Goal: Transaction & Acquisition: Purchase product/service

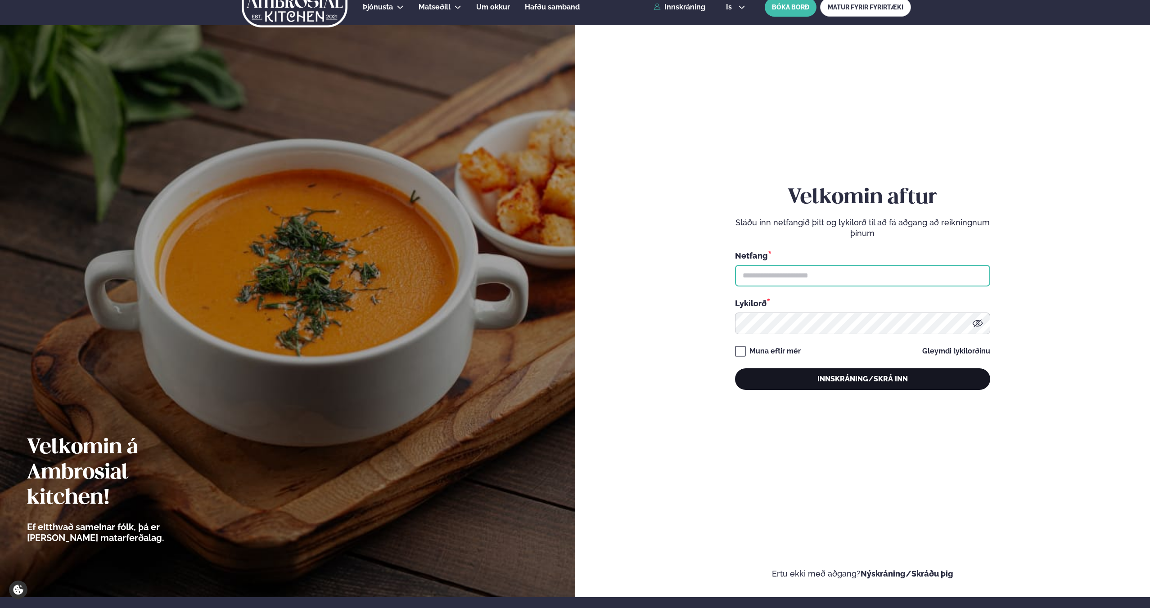
type input "**********"
click at [851, 388] on div "**********" at bounding box center [862, 288] width 255 height 548
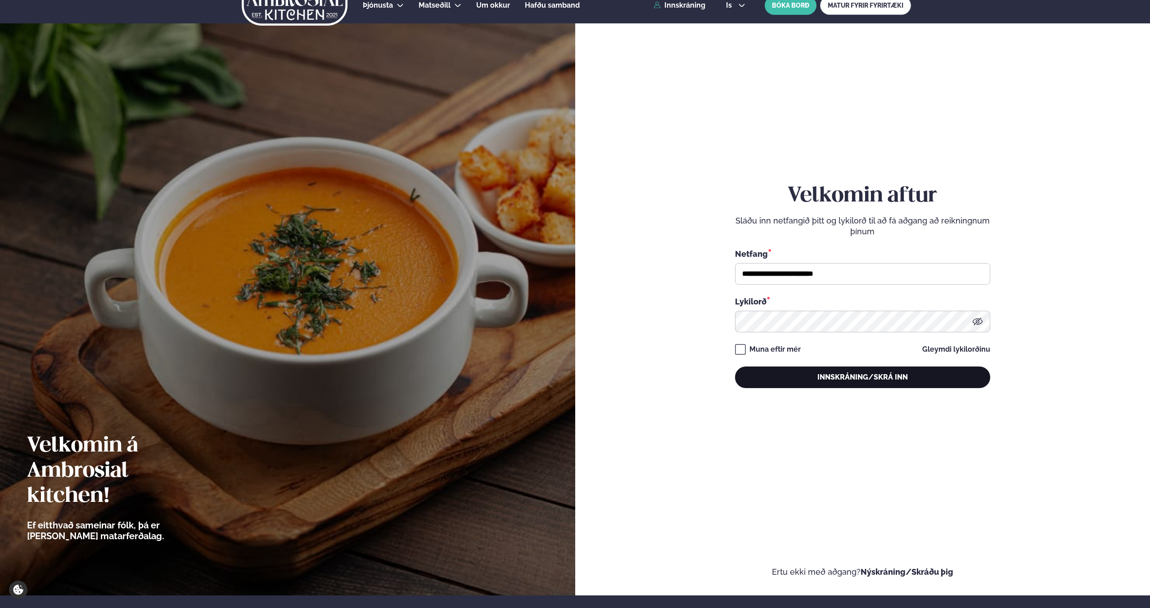
click at [845, 378] on button "Innskráning/Skrá inn" at bounding box center [862, 378] width 255 height 22
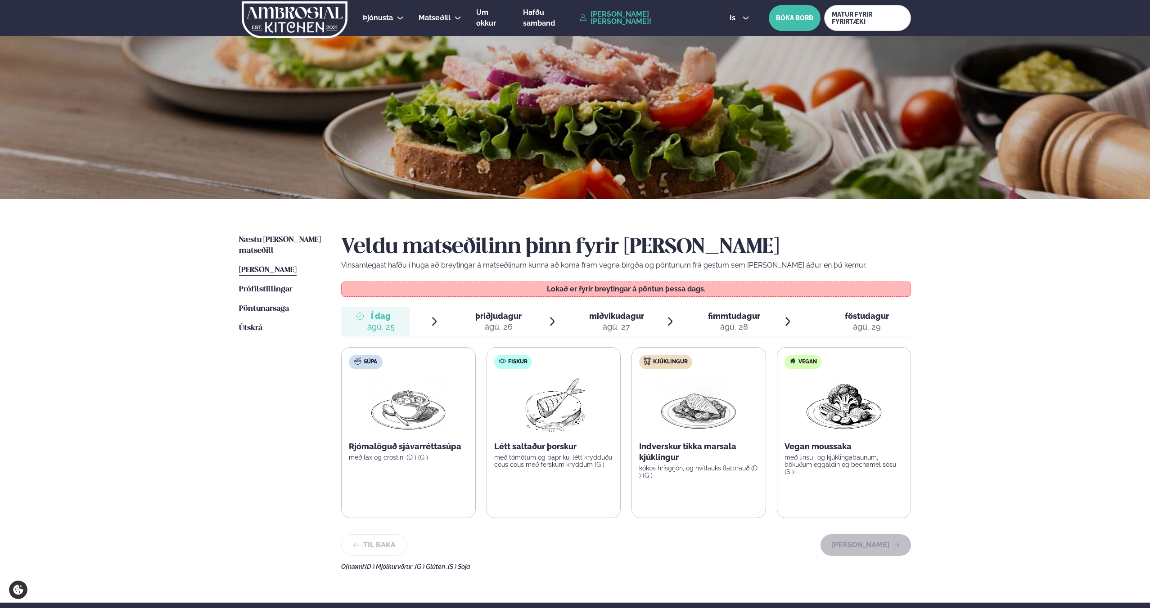
click at [500, 320] on span "þriðjudagur" at bounding box center [498, 315] width 46 height 9
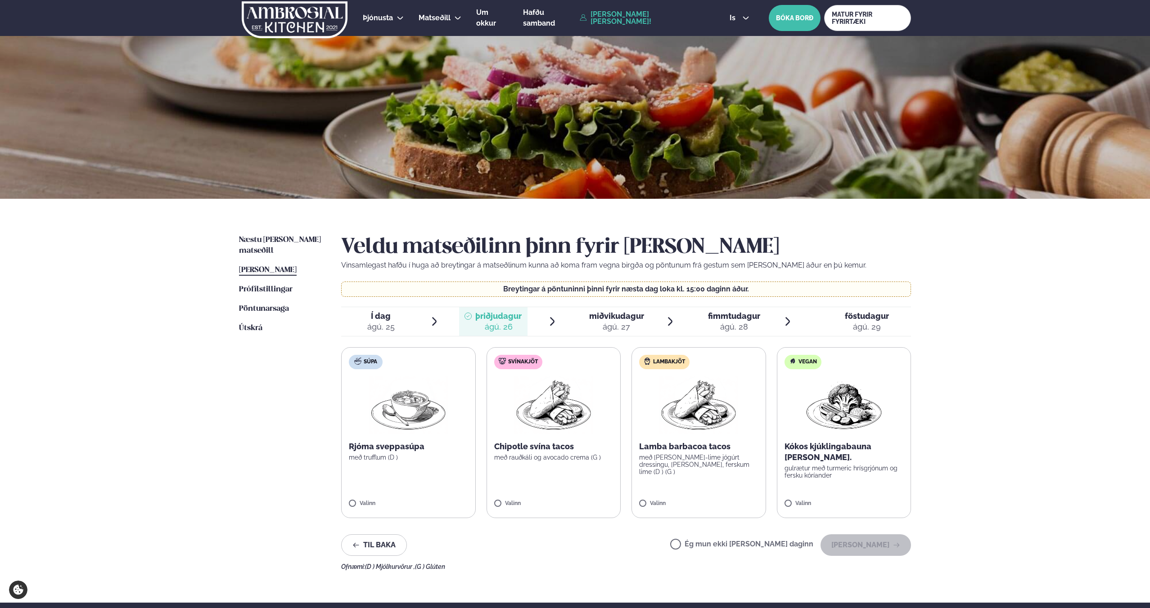
click at [599, 467] on label "Svínakjöt Chipotle svína tacos með rauðkáli og avocado crema (G ) Valinn" at bounding box center [553, 432] width 135 height 171
click at [846, 542] on button "[PERSON_NAME]" at bounding box center [865, 546] width 90 height 22
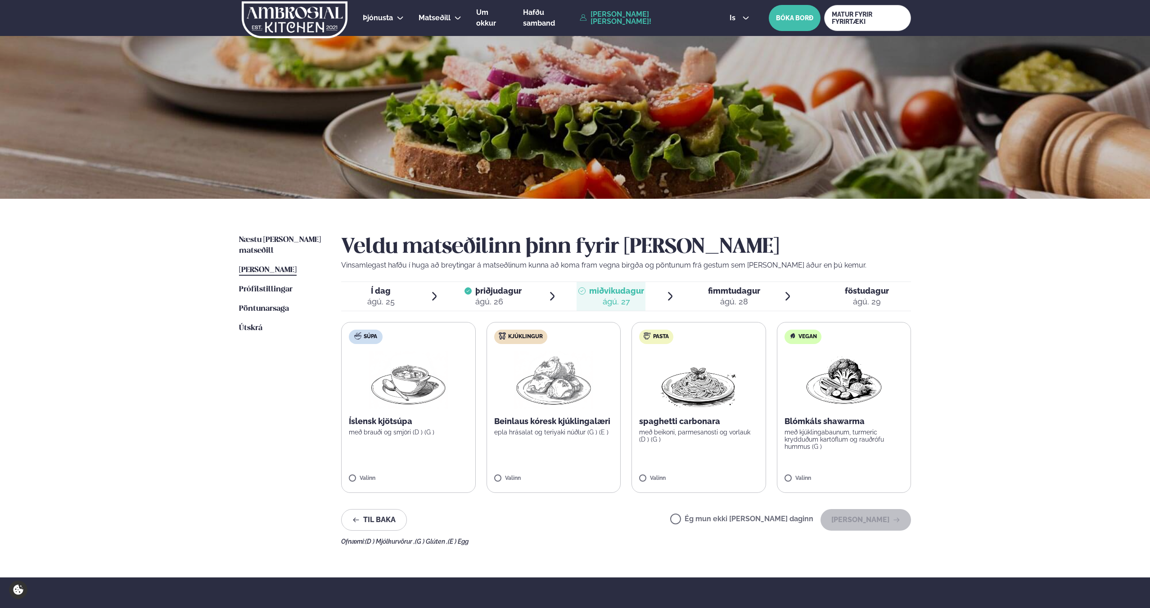
click at [661, 436] on p "með beikoni, parmesanosti og vorlauk (D ) (G )" at bounding box center [698, 436] width 119 height 14
click at [880, 526] on button "[PERSON_NAME]" at bounding box center [865, 520] width 90 height 22
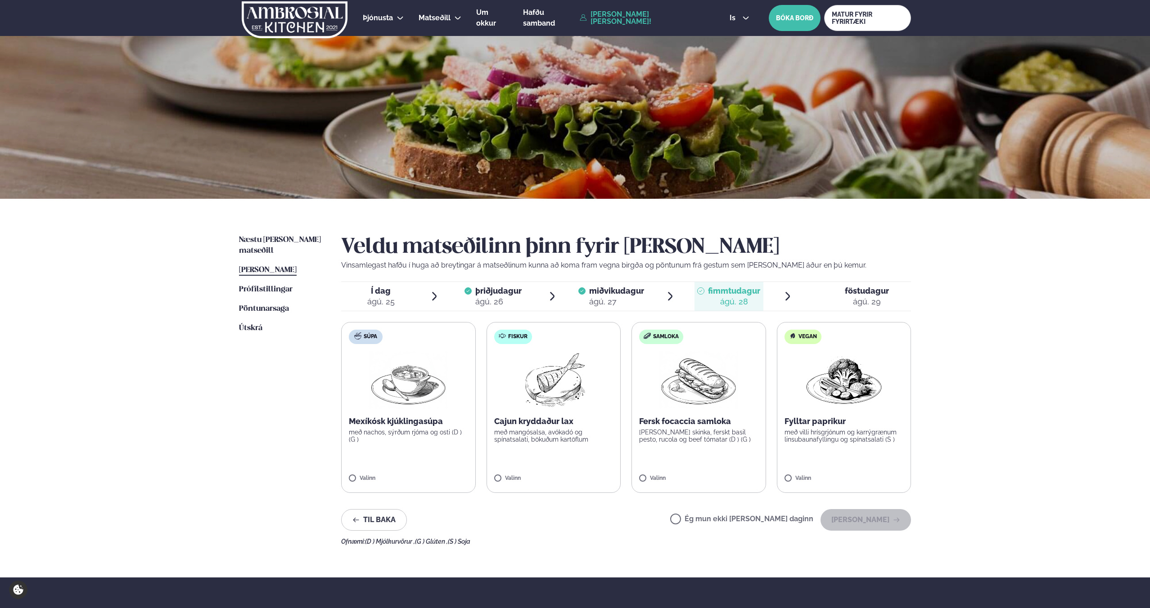
click at [609, 301] on div "ágú. 27" at bounding box center [616, 302] width 55 height 11
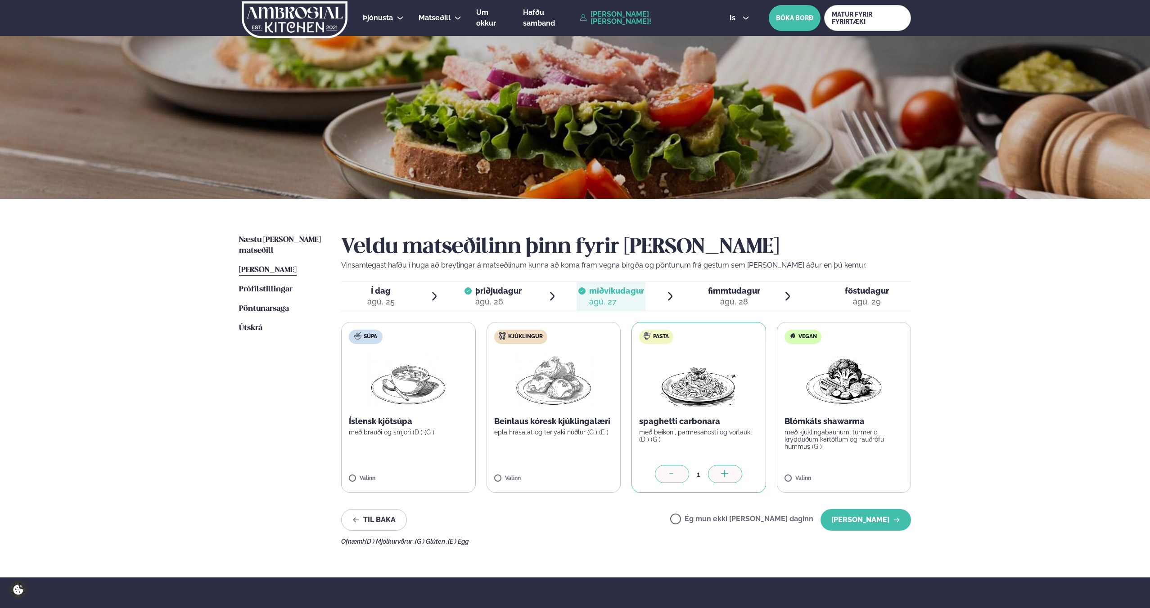
click at [674, 473] on icon at bounding box center [671, 474] width 9 height 9
click at [680, 477] on div at bounding box center [672, 474] width 34 height 18
click at [706, 519] on label "Ég mun ekki [PERSON_NAME] daginn" at bounding box center [741, 520] width 143 height 9
click at [857, 521] on button "[PERSON_NAME]" at bounding box center [865, 520] width 90 height 22
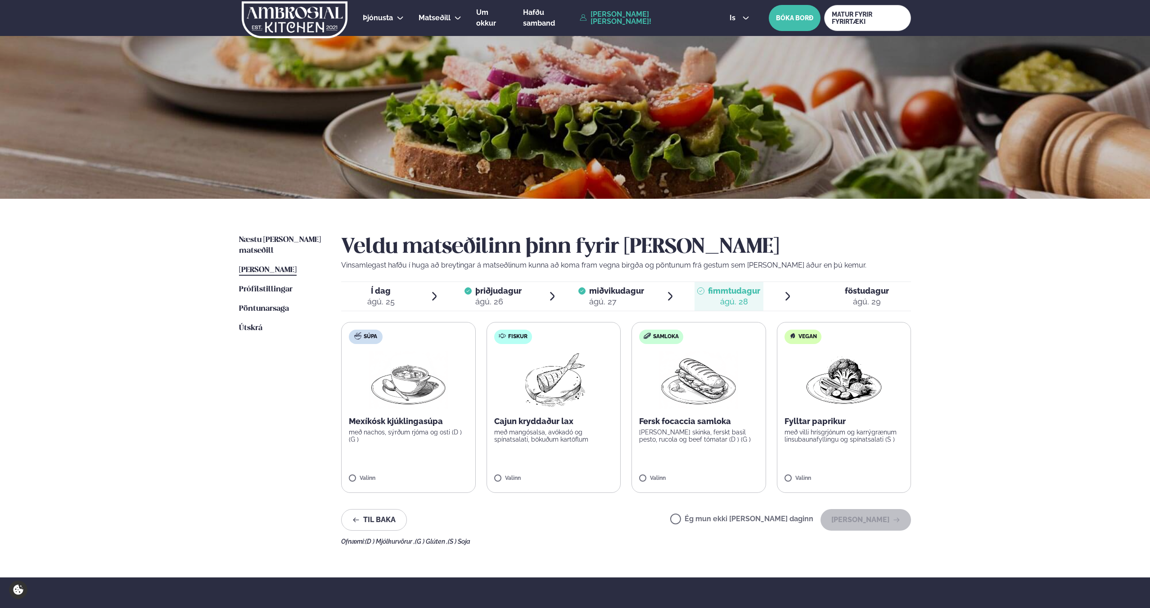
click at [705, 457] on label "Samloka Fersk focaccia samloka [PERSON_NAME] skinka, ferskt basil pesto, rucola…" at bounding box center [698, 407] width 135 height 171
click at [846, 517] on button "[PERSON_NAME]" at bounding box center [865, 520] width 90 height 22
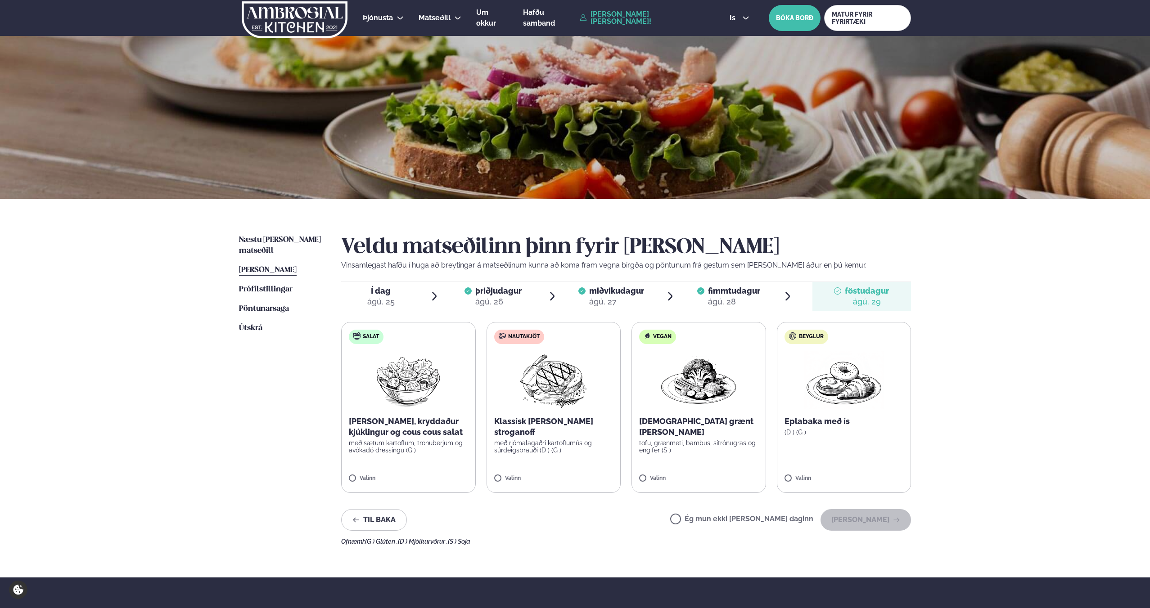
click at [438, 440] on p "með sætum kartöflum, trönuberjum og avókadó dressingu (G )" at bounding box center [408, 447] width 119 height 14
click at [862, 519] on button "[PERSON_NAME]" at bounding box center [865, 520] width 90 height 22
